Goal: Find specific page/section: Find specific page/section

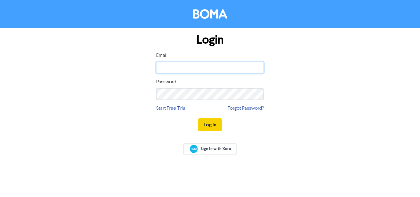
type input "[DOMAIN_NAME][EMAIL_ADDRESS][DOMAIN_NAME]"
click at [205, 122] on button "Log In" at bounding box center [209, 124] width 23 height 13
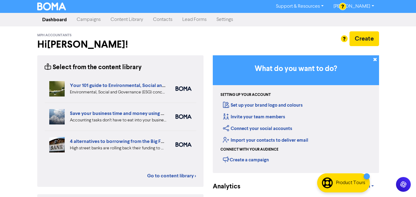
click at [162, 19] on link "Contacts" at bounding box center [162, 20] width 29 height 12
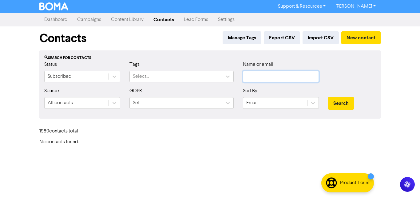
click at [273, 77] on input "text" at bounding box center [281, 77] width 76 height 12
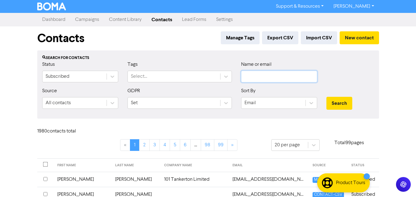
paste input "[EMAIL_ADDRESS][DOMAIN_NAME]"
type input "[EMAIL_ADDRESS][DOMAIN_NAME]"
click at [328, 103] on button "Search" at bounding box center [339, 103] width 26 height 13
